Goal: Check status

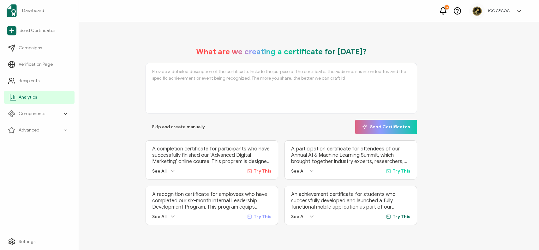
click at [34, 96] on span "Analytics" at bounding box center [28, 97] width 18 height 6
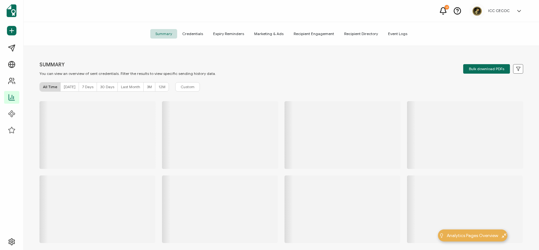
click at [88, 87] on span "7 Days" at bounding box center [87, 86] width 11 height 5
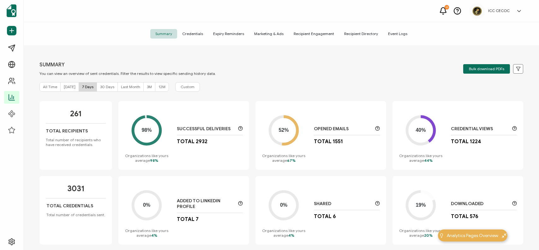
scroll to position [9, 0]
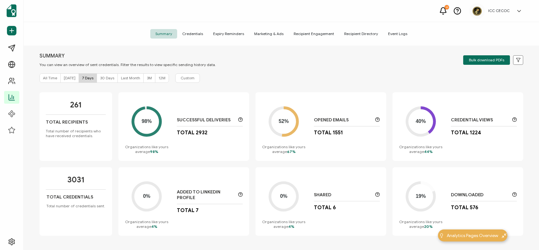
drag, startPoint x: 193, startPoint y: 132, endPoint x: 216, endPoint y: 134, distance: 22.5
click at [216, 134] on div "Successful Deliveries Total 2932" at bounding box center [210, 126] width 66 height 19
click at [204, 153] on div "98% Organizations like yours average 98% Successful Deliveries Total 2932" at bounding box center [183, 126] width 131 height 68
